Goal: Task Accomplishment & Management: Manage account settings

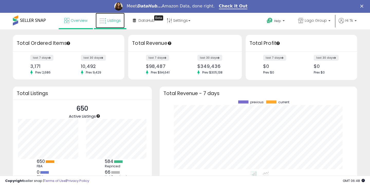
click at [114, 20] on span "Listings" at bounding box center [113, 20] width 13 height 5
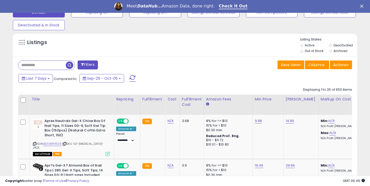
scroll to position [171, 0]
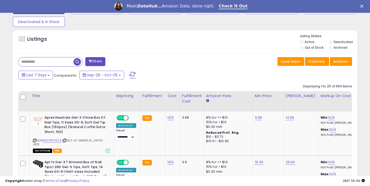
click at [57, 63] on input "text" at bounding box center [45, 62] width 55 height 9
click at [175, 49] on div "Listings" at bounding box center [185, 42] width 344 height 17
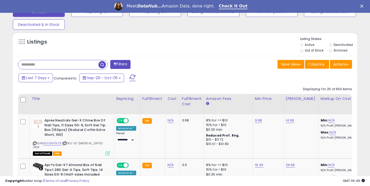
scroll to position [166, 0]
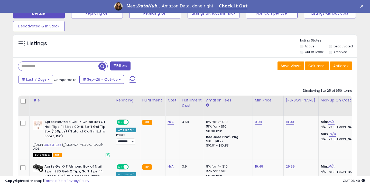
click at [33, 69] on input "text" at bounding box center [58, 66] width 80 height 9
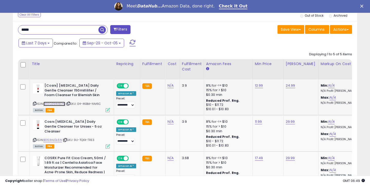
click at [52, 103] on link "B00OZ6W8DW" at bounding box center [54, 104] width 22 height 4
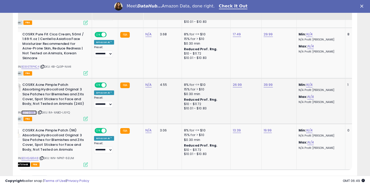
click at [34, 113] on link "B0179IBBEE" at bounding box center [28, 113] width 15 height 4
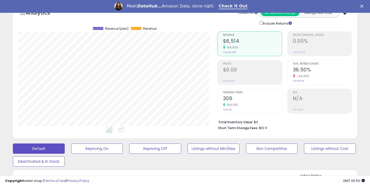
scroll to position [122, 0]
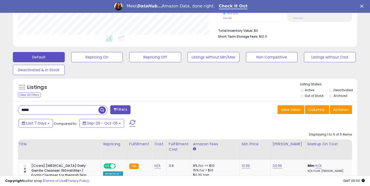
click at [56, 106] on input "*****" at bounding box center [58, 110] width 80 height 9
type input "******"
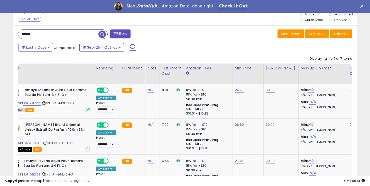
scroll to position [0, 19]
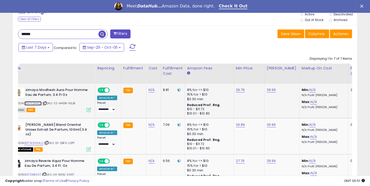
click at [39, 103] on link "B0F1Y2NVQT" at bounding box center [32, 103] width 17 height 4
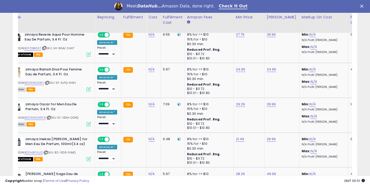
scroll to position [351, 0]
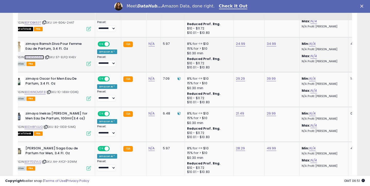
click at [28, 58] on link "B0DR95S68V" at bounding box center [34, 57] width 20 height 4
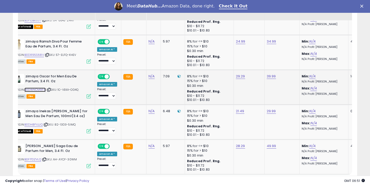
click at [38, 91] on link "B0DWNCM9F8" at bounding box center [34, 90] width 21 height 4
click at [240, 76] on link "29.29" at bounding box center [240, 76] width 9 height 5
drag, startPoint x: 208, startPoint y: 65, endPoint x: 226, endPoint y: 66, distance: 17.7
click at [225, 66] on input "*****" at bounding box center [225, 64] width 46 height 9
type input "*****"
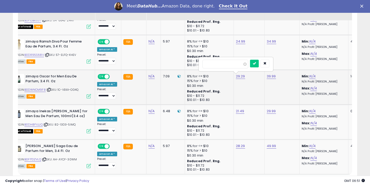
click button "submit" at bounding box center [254, 64] width 9 height 8
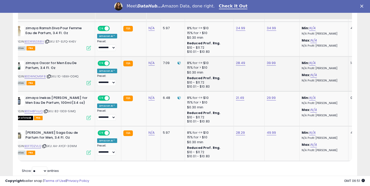
scroll to position [382, 0]
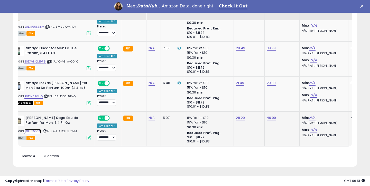
click at [31, 131] on link "B0F1TDZVLQ" at bounding box center [32, 131] width 17 height 4
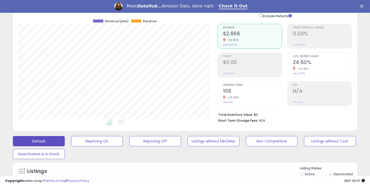
scroll to position [111, 0]
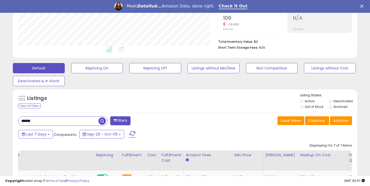
click at [38, 120] on input "******" at bounding box center [58, 121] width 80 height 9
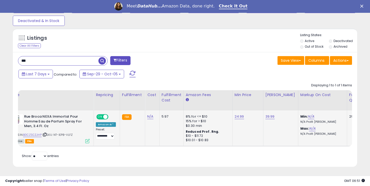
scroll to position [105, 199]
click at [32, 133] on div "ASIN: B0CZSCZJHP | SKU: NT-IEP8-VLFZ Active FBA" at bounding box center [51, 129] width 77 height 29
click at [32, 133] on link "B0CZSCZJHP" at bounding box center [32, 135] width 18 height 4
click at [89, 61] on input "***" at bounding box center [58, 60] width 80 height 9
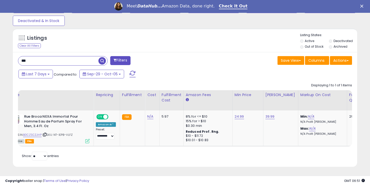
type input "***"
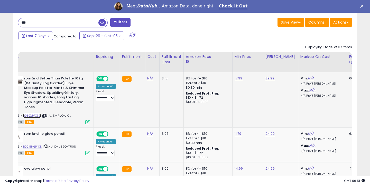
click at [32, 116] on link "B08ZJPFXZG" at bounding box center [32, 116] width 18 height 4
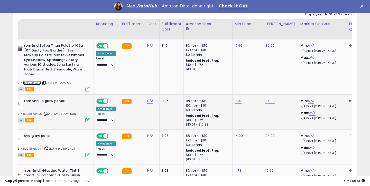
scroll to position [245, 0]
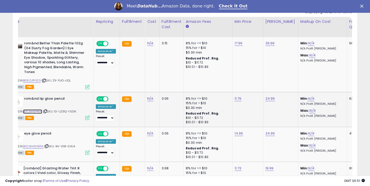
click at [34, 111] on link "B0C8H6P4KN" at bounding box center [32, 112] width 19 height 4
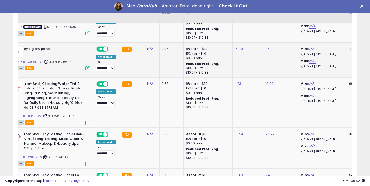
scroll to position [333, 0]
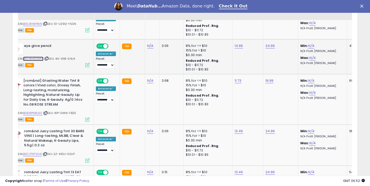
click at [36, 60] on link "B0C8H6D9RN" at bounding box center [33, 59] width 20 height 4
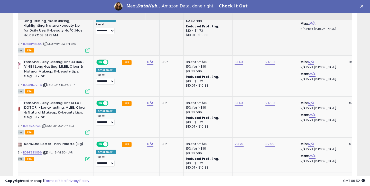
scroll to position [404, 0]
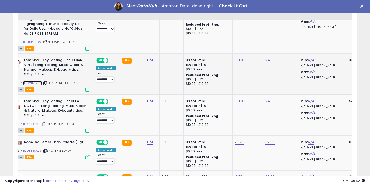
click at [37, 85] on link "B0C2TN72H6" at bounding box center [32, 83] width 19 height 4
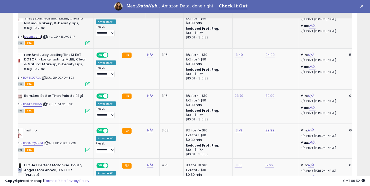
scroll to position [452, 0]
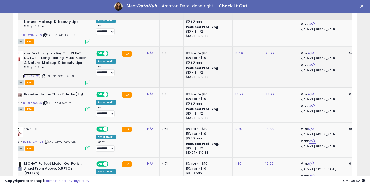
click at [41, 77] on link "B07ZKBG7CL" at bounding box center [31, 76] width 17 height 4
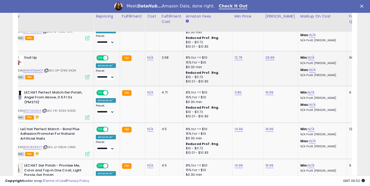
scroll to position [509, 0]
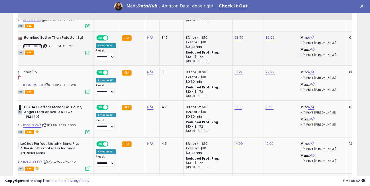
click at [38, 47] on link "B09F33SXG6" at bounding box center [32, 46] width 19 height 4
click at [38, 86] on link "B08MTQMHGT" at bounding box center [33, 85] width 20 height 4
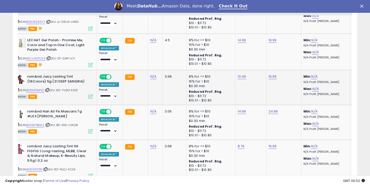
scroll to position [655, 0]
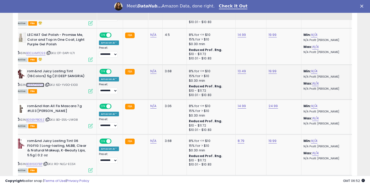
click at [38, 87] on link "B08MTXNFQ1" at bounding box center [35, 85] width 18 height 4
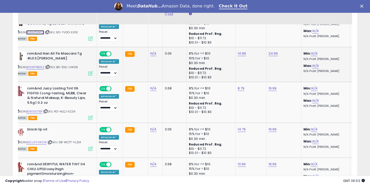
scroll to position [712, 0]
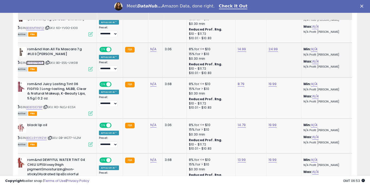
click at [41, 65] on link "B09BYPBG5Z" at bounding box center [35, 63] width 18 height 4
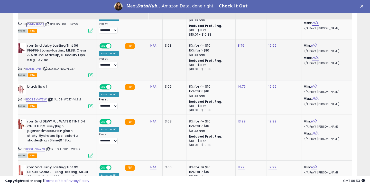
scroll to position [752, 0]
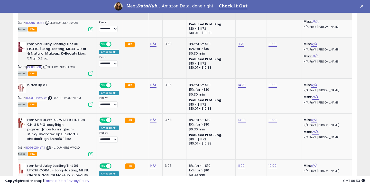
click at [39, 68] on link "B081S1D7BP" at bounding box center [34, 67] width 16 height 4
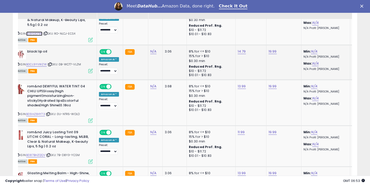
scroll to position [786, 0]
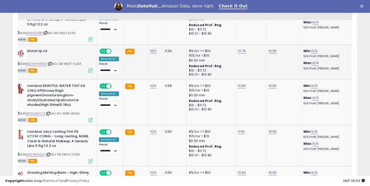
click at [35, 67] on div "ASIN: B0CL9YVWZW | SKU: 0B-WCT7-VLZM Active FBA" at bounding box center [54, 60] width 77 height 23
click at [35, 66] on link "B0CL9YVWZW" at bounding box center [36, 64] width 21 height 4
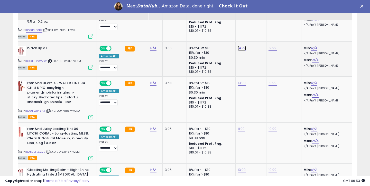
click at [239, 49] on link "14.79" at bounding box center [242, 48] width 8 height 5
click at [214, 37] on input "*****" at bounding box center [227, 36] width 46 height 9
type input "*****"
click button "submit" at bounding box center [255, 36] width 9 height 8
click at [40, 112] on link "B09HZ84Y73" at bounding box center [35, 111] width 19 height 4
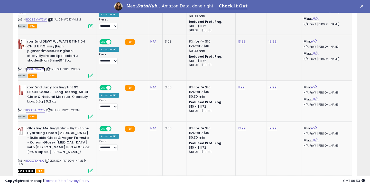
scroll to position [832, 0]
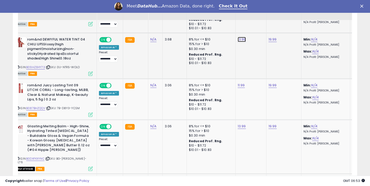
click at [239, 40] on link "13.99" at bounding box center [242, 39] width 8 height 5
click at [212, 31] on input "*****" at bounding box center [227, 27] width 46 height 9
click at [214, 30] on input "*****" at bounding box center [227, 27] width 46 height 9
type input "*****"
click button "submit" at bounding box center [255, 27] width 9 height 8
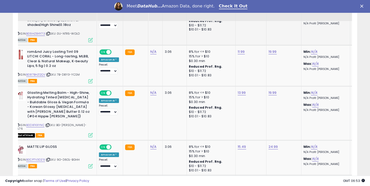
scroll to position [867, 0]
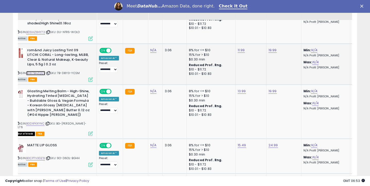
click at [41, 75] on link "B087BHZQQV" at bounding box center [35, 73] width 19 height 4
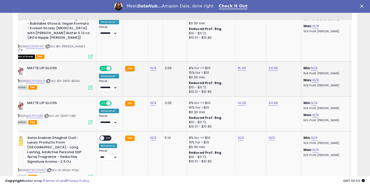
scroll to position [946, 0]
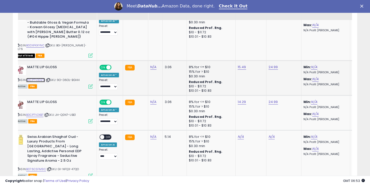
click at [42, 78] on link "B0CP7V3DZ9" at bounding box center [35, 80] width 19 height 4
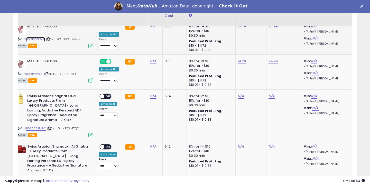
scroll to position [993, 0]
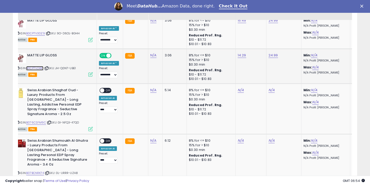
click at [36, 66] on link "B0CP7V2XBT" at bounding box center [34, 68] width 17 height 4
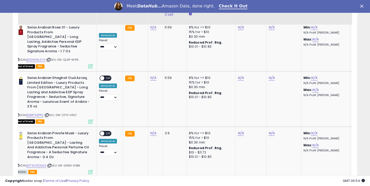
scroll to position [1161, 0]
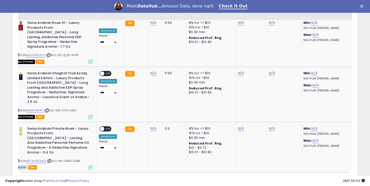
click at [329, 178] on link "2" at bounding box center [330, 182] width 9 height 9
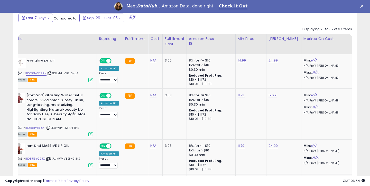
scroll to position [236, 0]
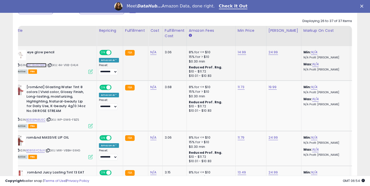
click at [38, 66] on link "B0C8H6D9RN" at bounding box center [36, 65] width 20 height 4
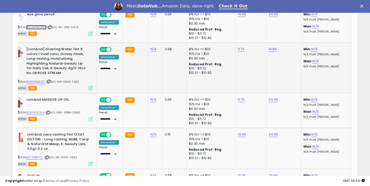
scroll to position [280, 0]
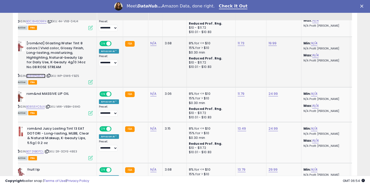
click at [40, 77] on link "B088PN8L6C" at bounding box center [35, 76] width 19 height 4
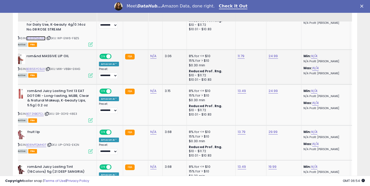
scroll to position [319, 0]
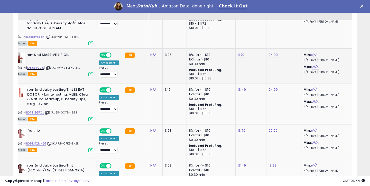
click at [40, 68] on link "B0855YC9JX" at bounding box center [35, 68] width 18 height 4
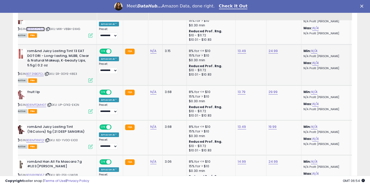
scroll to position [361, 0]
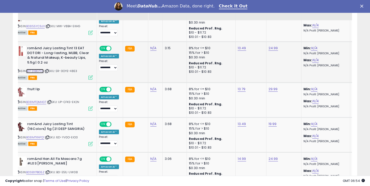
click at [37, 72] on link "B07ZKBG7CL" at bounding box center [34, 71] width 17 height 4
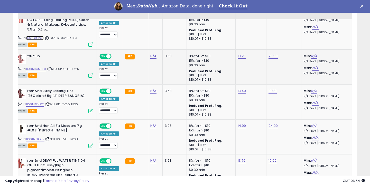
scroll to position [402, 0]
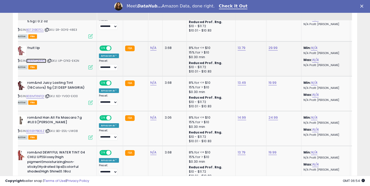
click at [43, 61] on link "B08MTQMHGT" at bounding box center [36, 61] width 20 height 4
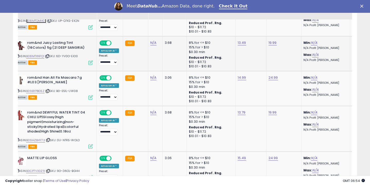
scroll to position [443, 0]
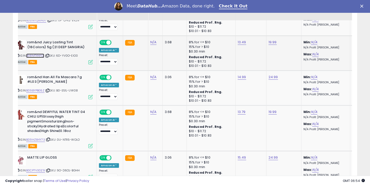
click at [40, 57] on link "B08MTXNFQ1" at bounding box center [35, 56] width 18 height 4
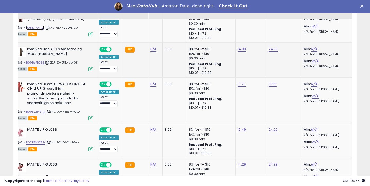
scroll to position [476, 0]
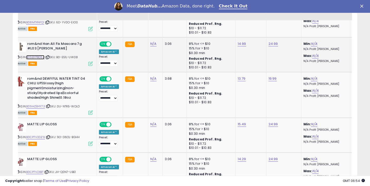
click at [40, 57] on link "B09BYPBG5Z" at bounding box center [35, 57] width 18 height 4
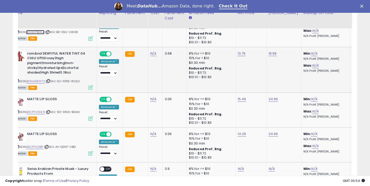
scroll to position [509, 0]
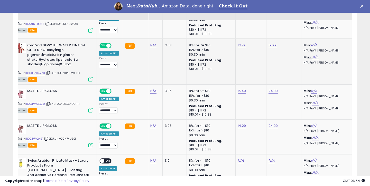
click at [41, 75] on div "ASIN: B09HZ84Y73 | SKU: 0U-NTR5-WOLO Active FBA" at bounding box center [54, 62] width 77 height 38
click at [41, 75] on link "B09HZ84Y73" at bounding box center [35, 73] width 19 height 4
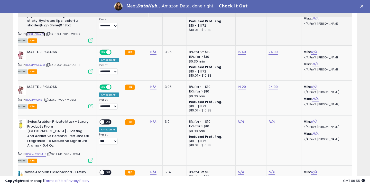
scroll to position [551, 0]
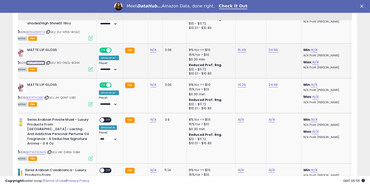
click at [39, 64] on link "B0CP7V3DZ9" at bounding box center [35, 63] width 19 height 4
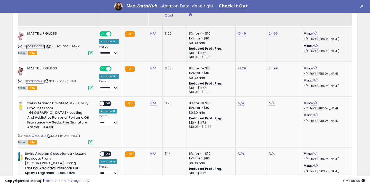
scroll to position [576, 0]
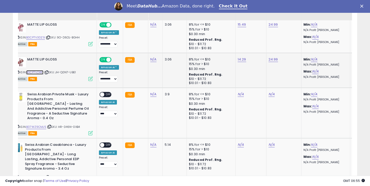
click at [36, 73] on link "B0CP7V2XBT" at bounding box center [34, 72] width 17 height 4
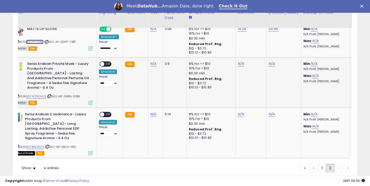
scroll to position [615, 0]
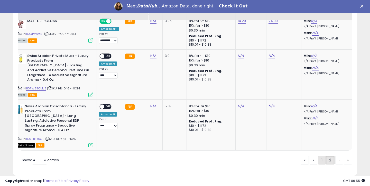
click at [319, 156] on link "1" at bounding box center [322, 160] width 8 height 9
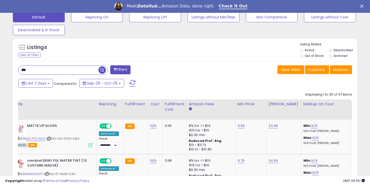
scroll to position [164, 0]
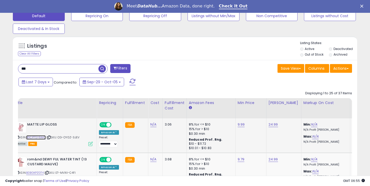
click at [44, 138] on link "B0CP7SY6MC" at bounding box center [36, 138] width 20 height 4
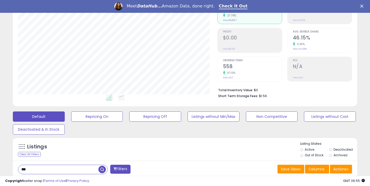
scroll to position [93, 0]
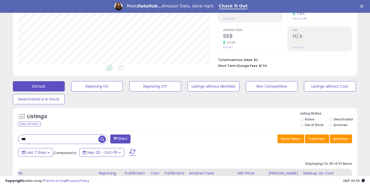
click at [59, 141] on input "***" at bounding box center [58, 139] width 80 height 9
type input "****"
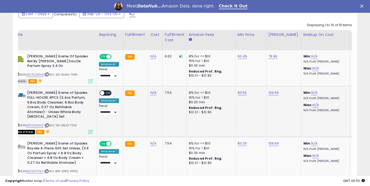
scroll to position [105, 199]
click at [35, 75] on link "B0CRJS81HB" at bounding box center [34, 75] width 17 height 4
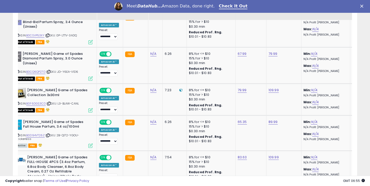
scroll to position [442, 0]
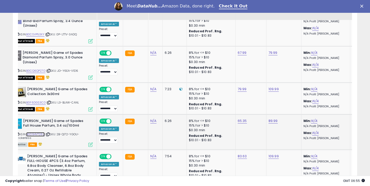
click at [34, 133] on link "B0D94VT26Z" at bounding box center [35, 135] width 18 height 4
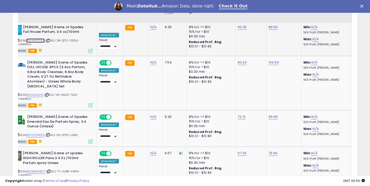
scroll to position [540, 0]
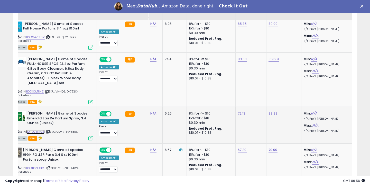
click at [42, 130] on link "B0FD2ZNPZ5" at bounding box center [35, 132] width 18 height 4
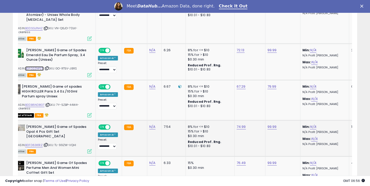
scroll to position [589, 0]
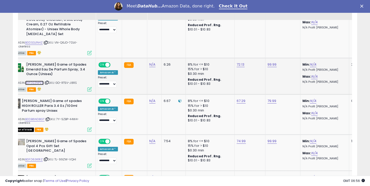
click at [29, 81] on link "B0FD2ZNPZ5" at bounding box center [34, 83] width 18 height 4
click at [238, 62] on link "72.13" at bounding box center [241, 64] width 8 height 5
drag, startPoint x: 208, startPoint y: 40, endPoint x: 225, endPoint y: 41, distance: 17.3
click at [223, 40] on input "*****" at bounding box center [226, 39] width 46 height 9
type input "*****"
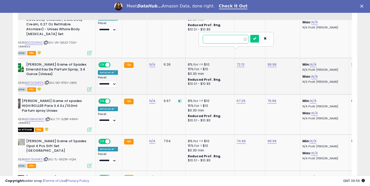
click button "submit" at bounding box center [254, 39] width 9 height 8
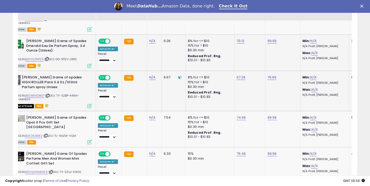
scroll to position [615, 0]
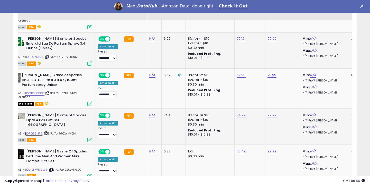
click at [34, 132] on link "B0FD63K1RZ" at bounding box center [33, 134] width 17 height 4
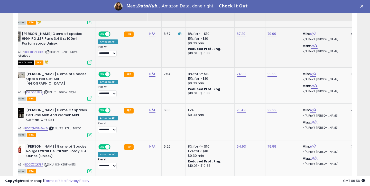
scroll to position [659, 0]
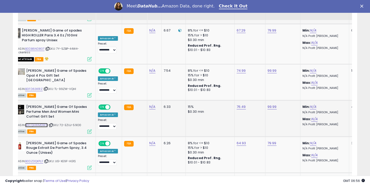
click at [44, 123] on link "B0CQHWMGW6" at bounding box center [36, 125] width 23 height 4
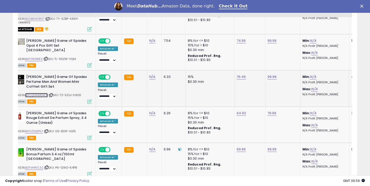
scroll to position [691, 0]
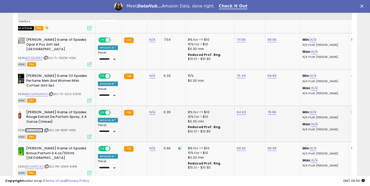
click at [39, 128] on link "B0DZDQKPLF" at bounding box center [34, 130] width 18 height 4
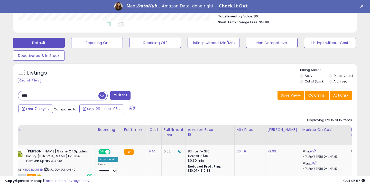
scroll to position [95, 0]
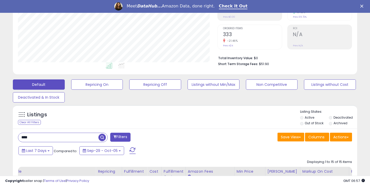
click at [33, 139] on input "****" at bounding box center [58, 137] width 80 height 9
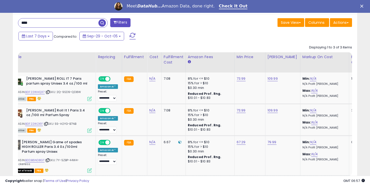
scroll to position [213, 0]
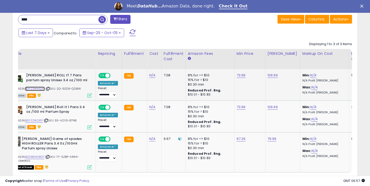
click at [40, 89] on link "B0F22WHQ37" at bounding box center [35, 89] width 20 height 4
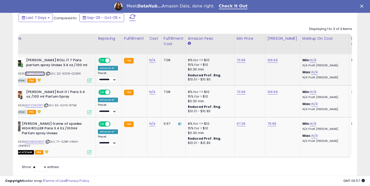
scroll to position [232, 0]
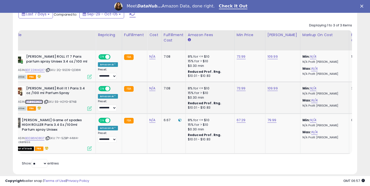
click at [31, 102] on link "B0F22W2X1F" at bounding box center [34, 102] width 18 height 4
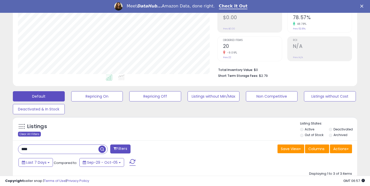
scroll to position [92, 0]
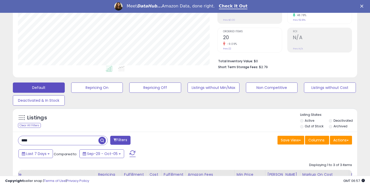
click at [25, 142] on input "****" at bounding box center [58, 140] width 80 height 9
type input "*"
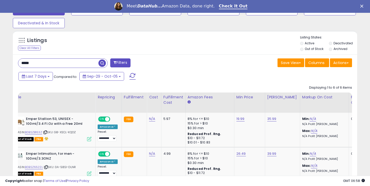
scroll to position [178, 0]
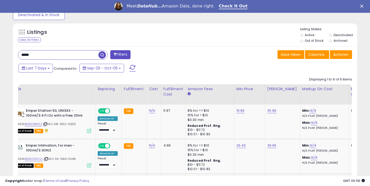
click at [95, 58] on input "*****" at bounding box center [58, 55] width 80 height 9
type input "*****"
click at [102, 57] on span "button" at bounding box center [101, 54] width 7 height 7
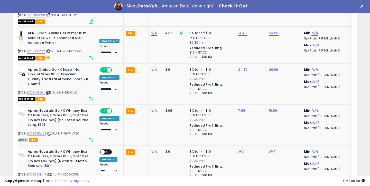
scroll to position [1159, 0]
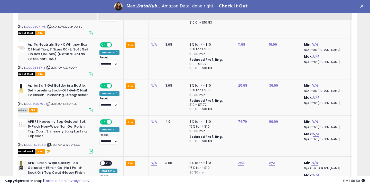
scroll to position [705, 0]
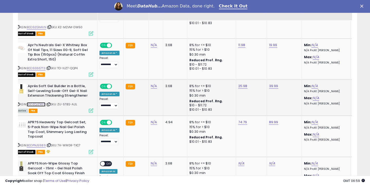
click at [40, 102] on link "B0DZQJZX69" at bounding box center [36, 104] width 19 height 4
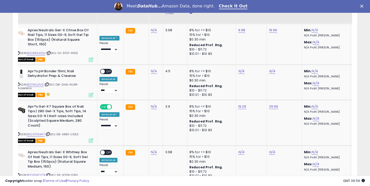
scroll to position [1149, 0]
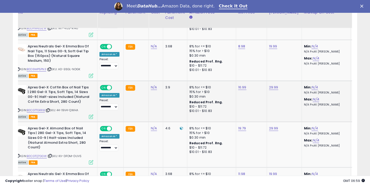
scroll to position [291, 0]
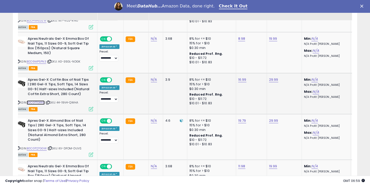
click at [42, 103] on link "B0CGTTGRRB" at bounding box center [36, 103] width 18 height 4
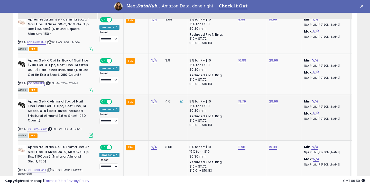
scroll to position [314, 0]
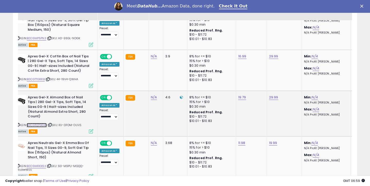
click at [36, 123] on link "B0CGTQ7GGW" at bounding box center [37, 125] width 20 height 4
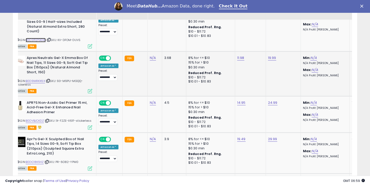
scroll to position [400, 0]
click at [40, 119] on link "B0DVBJCKDZ" at bounding box center [35, 121] width 18 height 4
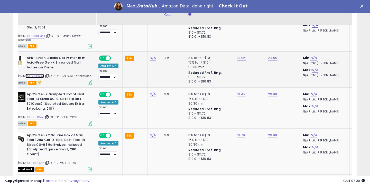
scroll to position [451, 0]
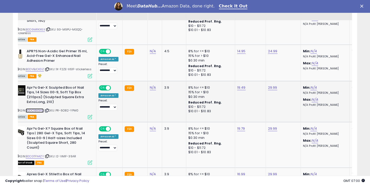
click at [37, 109] on link "B0DC18K94Z" at bounding box center [35, 111] width 18 height 4
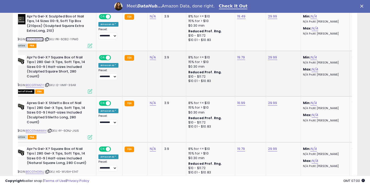
scroll to position [542, 0]
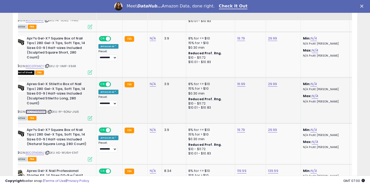
click at [31, 110] on link "B0CGTHMNMH" at bounding box center [36, 112] width 21 height 4
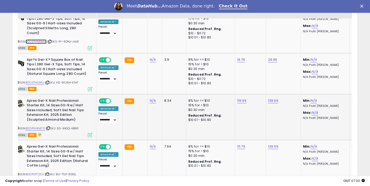
scroll to position [618, 0]
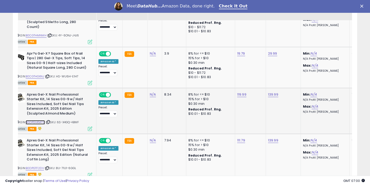
click at [42, 120] on link "B0DPGVKM7D" at bounding box center [35, 122] width 19 height 4
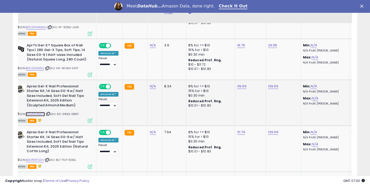
scroll to position [630, 0]
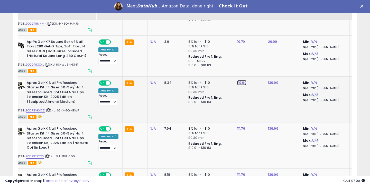
click at [237, 80] on link "119.99" at bounding box center [241, 82] width 9 height 5
click at [212, 57] on input "******" at bounding box center [227, 56] width 46 height 9
type input "******"
click button "submit" at bounding box center [255, 56] width 9 height 8
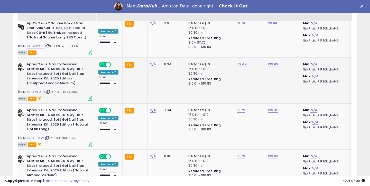
scroll to position [649, 0]
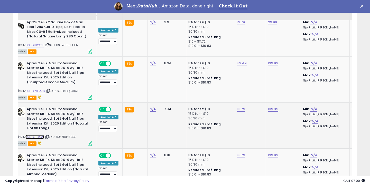
click at [40, 135] on link "B0DPGTF2DV" at bounding box center [35, 137] width 18 height 4
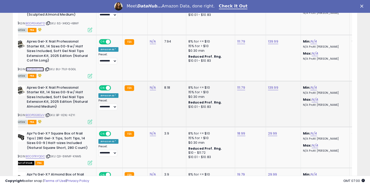
scroll to position [723, 0]
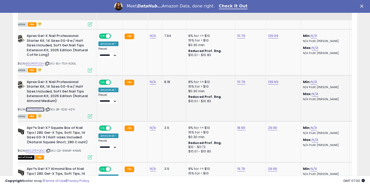
click at [44, 108] on link "B0DPGS8DJV" at bounding box center [35, 110] width 19 height 4
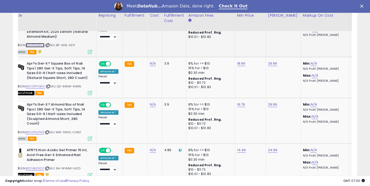
scroll to position [800, 0]
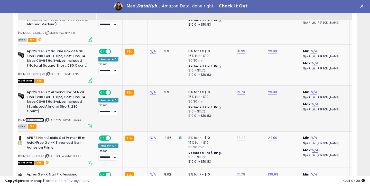
click at [43, 118] on link "B0CGTGJTN9" at bounding box center [35, 120] width 18 height 4
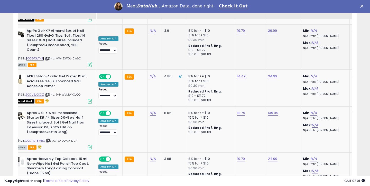
scroll to position [868, 0]
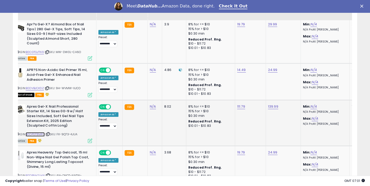
click at [33, 133] on link "B0DPGT8MRX" at bounding box center [35, 135] width 19 height 4
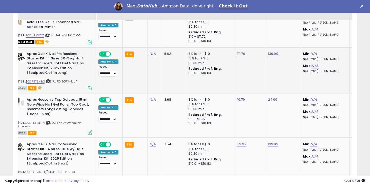
scroll to position [926, 0]
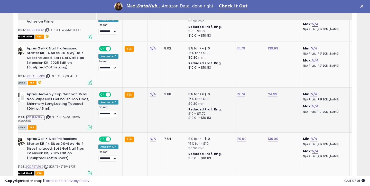
click at [38, 116] on link "B0DPNH2LHN" at bounding box center [35, 118] width 19 height 4
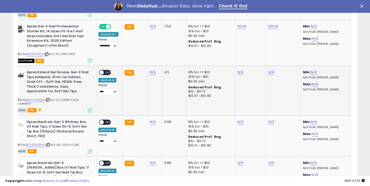
scroll to position [1041, 0]
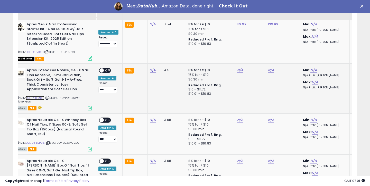
click at [41, 96] on link "B0DLYJFM88" at bounding box center [35, 98] width 19 height 4
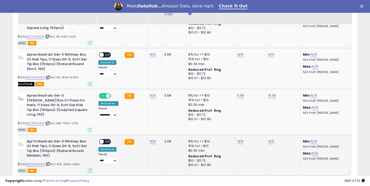
scroll to position [1197, 0]
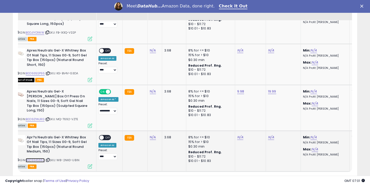
click at [36, 158] on link "B0D934S653" at bounding box center [35, 160] width 19 height 4
click at [242, 131] on td "N/A" at bounding box center [250, 151] width 31 height 41
click at [239, 135] on link "N/A" at bounding box center [240, 137] width 6 height 5
type input "****"
click button "submit" at bounding box center [254, 102] width 9 height 8
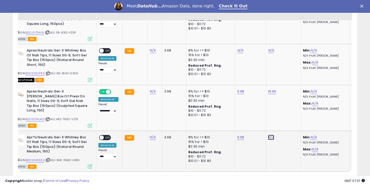
click at [268, 135] on link "N/A" at bounding box center [271, 137] width 6 height 5
type input "*****"
click button "submit" at bounding box center [285, 102] width 9 height 8
click at [109, 131] on td "**********" at bounding box center [109, 151] width 26 height 41
click at [108, 136] on span "OFF" at bounding box center [108, 138] width 8 height 4
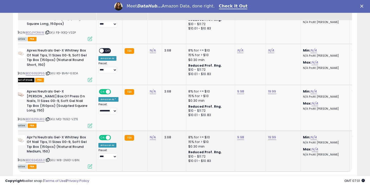
click at [107, 149] on div "**********" at bounding box center [108, 155] width 20 height 12
click at [106, 154] on select "**********" at bounding box center [107, 157] width 19 height 6
select select "**********"
click at [311, 177] on link "4" at bounding box center [311, 181] width 9 height 9
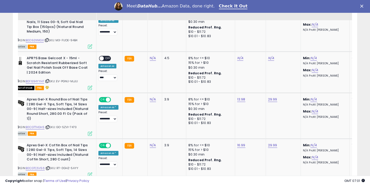
scroll to position [400, 0]
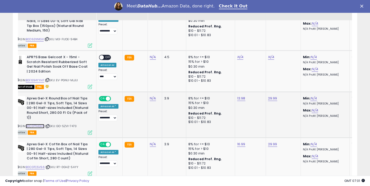
click at [41, 124] on link "B0CGTTHGH5" at bounding box center [35, 126] width 19 height 4
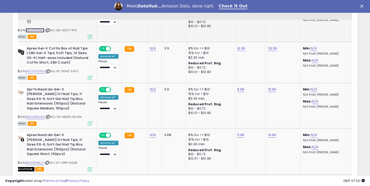
scroll to position [497, 0]
click at [40, 69] on link "B0CGTC5V56" at bounding box center [35, 71] width 19 height 4
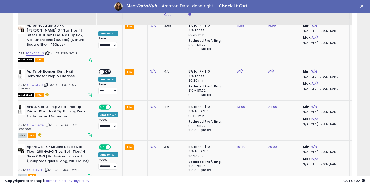
scroll to position [611, 0]
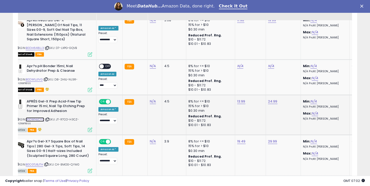
click at [41, 118] on link "B0DW14JCYC" at bounding box center [35, 120] width 18 height 4
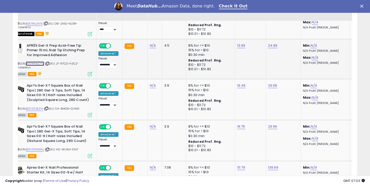
scroll to position [668, 0]
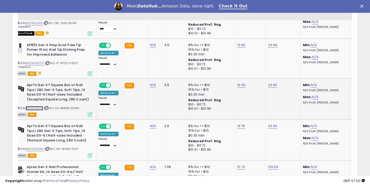
click at [35, 106] on link "B0CGTJ8JTH" at bounding box center [34, 108] width 17 height 4
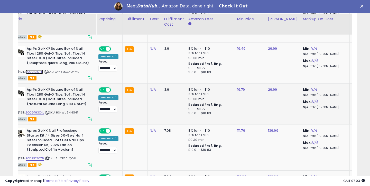
scroll to position [732, 0]
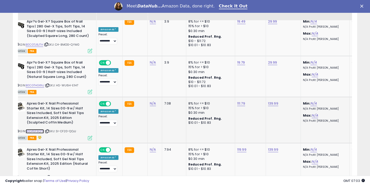
click at [42, 129] on link "B0DPGT3Q75" at bounding box center [35, 131] width 18 height 4
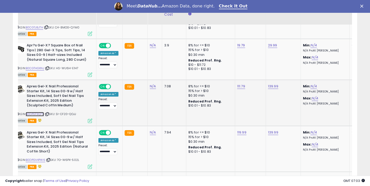
scroll to position [755, 0]
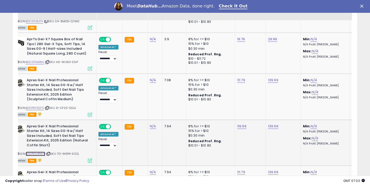
click at [39, 152] on link "B0DPGV4PW6" at bounding box center [36, 154] width 20 height 4
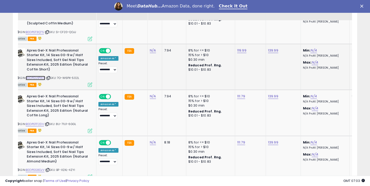
scroll to position [843, 0]
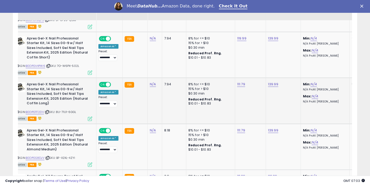
click at [40, 101] on div "ASIN: B0DPGTF2DV | SKU: 8U-71U1-6GGL Active FBA" at bounding box center [53, 101] width 77 height 38
click at [39, 110] on link "B0DPGTF2DV" at bounding box center [35, 112] width 18 height 4
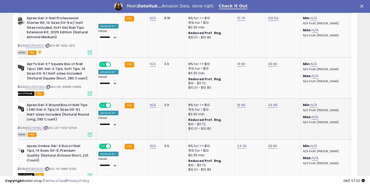
scroll to position [960, 0]
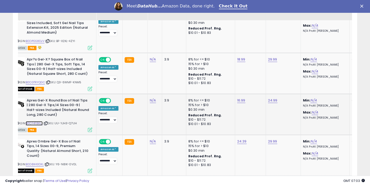
click at [40, 121] on link "B0CF4F8KLJ" at bounding box center [34, 123] width 17 height 4
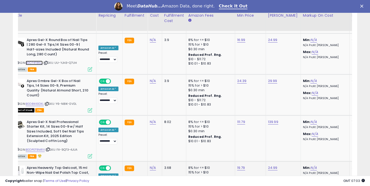
scroll to position [1049, 0]
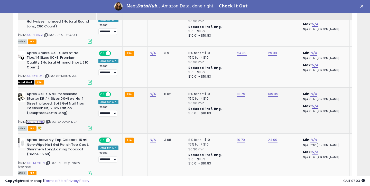
click at [41, 120] on link "B0DPGT8MRX" at bounding box center [35, 122] width 19 height 4
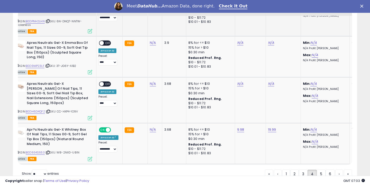
scroll to position [1191, 0]
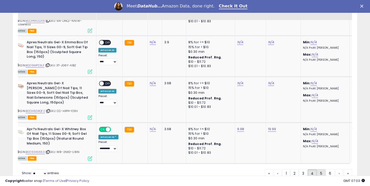
click at [320, 169] on link "5" at bounding box center [321, 173] width 9 height 9
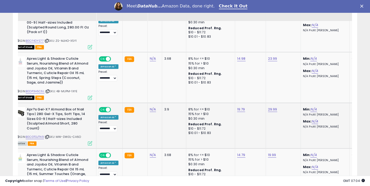
scroll to position [950, 0]
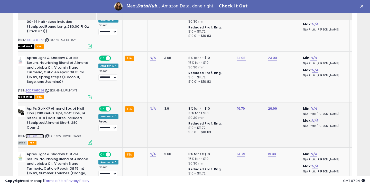
click at [36, 134] on link "B0CGTGJTN9" at bounding box center [35, 136] width 18 height 4
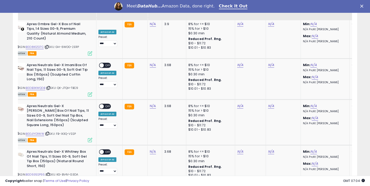
scroll to position [1204, 0]
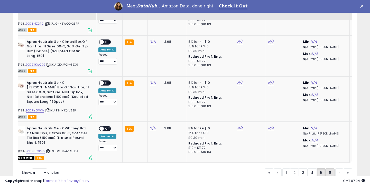
click at [331, 169] on link "6" at bounding box center [329, 173] width 9 height 9
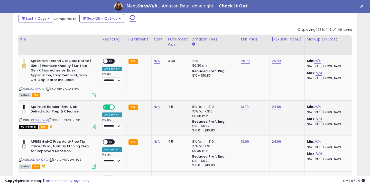
scroll to position [0, 11]
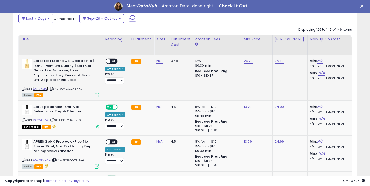
click at [47, 89] on link "B07PJ7GPJ1" at bounding box center [40, 89] width 16 height 4
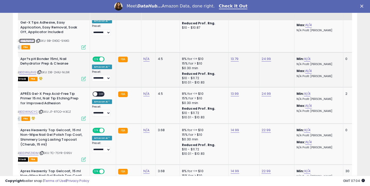
scroll to position [0, 25]
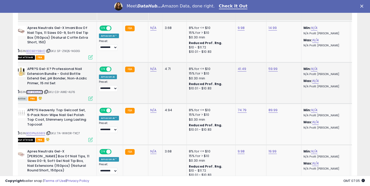
click at [34, 93] on link "B0F2XGJD1K" at bounding box center [34, 92] width 17 height 4
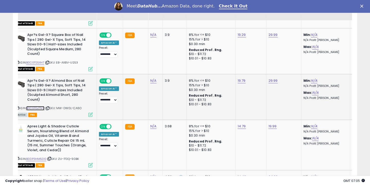
click at [34, 106] on link "B0CGTGJTN9" at bounding box center [35, 108] width 18 height 4
